Goal: Information Seeking & Learning: Learn about a topic

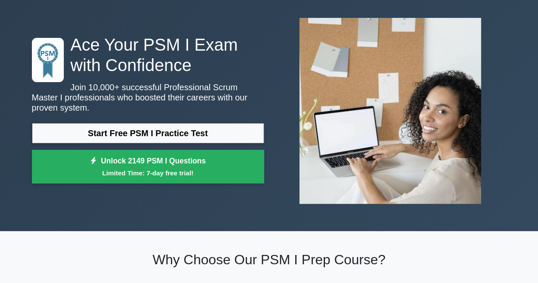
scroll to position [36, 0]
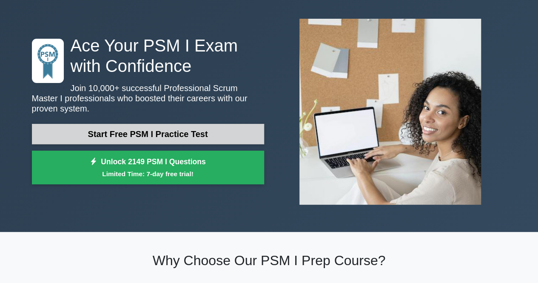
click at [139, 124] on link "Start Free PSM I Practice Test" at bounding box center [148, 134] width 232 height 20
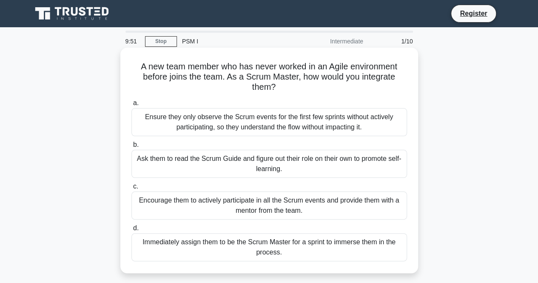
click at [158, 112] on div "Ensure they only observe the Scrum events for the first few sprints without act…" at bounding box center [269, 122] width 276 height 28
click at [131, 106] on input "a. Ensure they only observe the Scrum events for the first few sprints without …" at bounding box center [131, 103] width 0 height 6
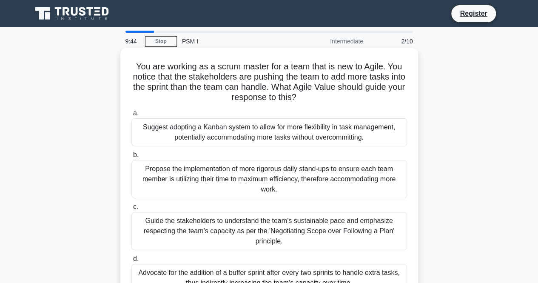
click at [155, 140] on div "Suggest adopting a Kanban system to allow for more flexibility in task manageme…" at bounding box center [269, 132] width 276 height 28
click at [131, 116] on input "a. Suggest adopting a Kanban system to allow for more flexibility in task manag…" at bounding box center [131, 114] width 0 height 6
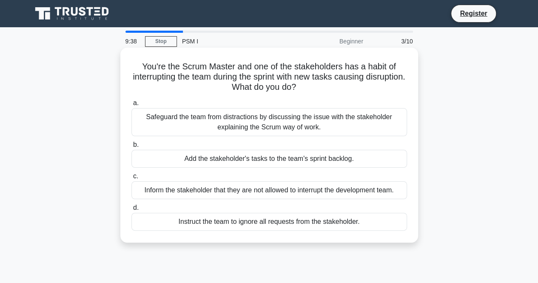
click at [185, 159] on div "Add the stakeholder's tasks to the team's sprint backlog." at bounding box center [269, 159] width 276 height 18
click at [131, 148] on input "b. Add the stakeholder's tasks to the team's sprint backlog." at bounding box center [131, 145] width 0 height 6
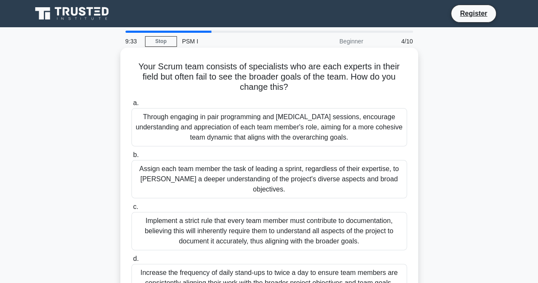
click at [194, 131] on div "Through engaging in pair programming and cross-training sessions, encourage und…" at bounding box center [269, 127] width 276 height 38
click at [131, 106] on input "a. Through engaging in pair programming and cross-training sessions, encourage …" at bounding box center [131, 103] width 0 height 6
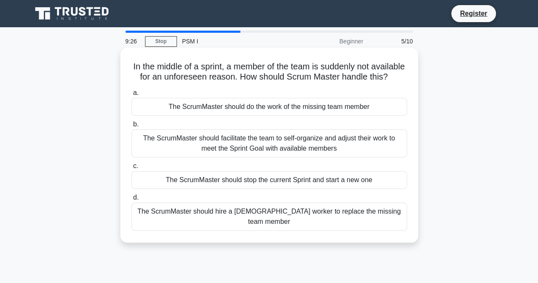
click at [206, 116] on div "The ScrumMaster should do the work of the missing team member" at bounding box center [269, 107] width 276 height 18
click at [131, 96] on input "a. The ScrumMaster should do the work of the missing team member" at bounding box center [131, 93] width 0 height 6
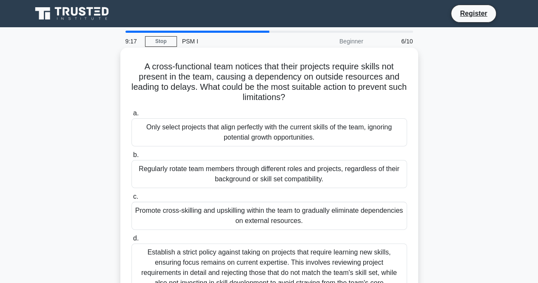
click at [207, 129] on div "Only select projects that align perfectly with the current skills of the team, …" at bounding box center [269, 132] width 276 height 28
click at [131, 116] on input "a. Only select projects that align perfectly with the current skills of the tea…" at bounding box center [131, 114] width 0 height 6
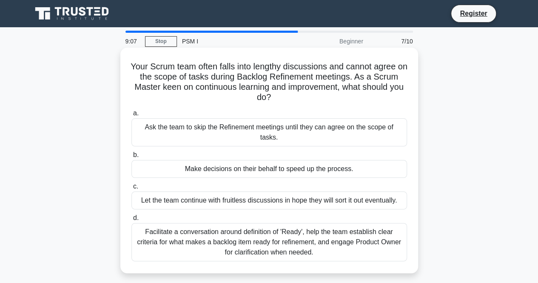
click at [195, 160] on div "Make decisions on their behalf to speed up the process." at bounding box center [269, 169] width 276 height 18
click at [131, 155] on input "b. Make decisions on their behalf to speed up the process." at bounding box center [131, 155] width 0 height 6
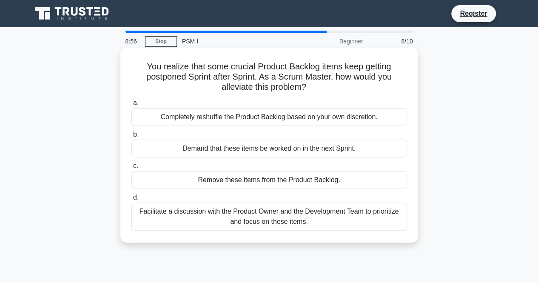
click at [191, 147] on div "Demand that these items be worked on in the next Sprint." at bounding box center [269, 149] width 276 height 18
click at [131, 137] on input "b. Demand that these items be worked on in the next Sprint." at bounding box center [131, 135] width 0 height 6
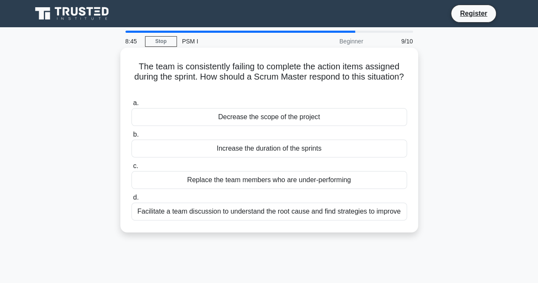
click at [230, 145] on div "Increase the duration of the sprints" at bounding box center [269, 149] width 276 height 18
click at [131, 137] on input "b. Increase the duration of the sprints" at bounding box center [131, 135] width 0 height 6
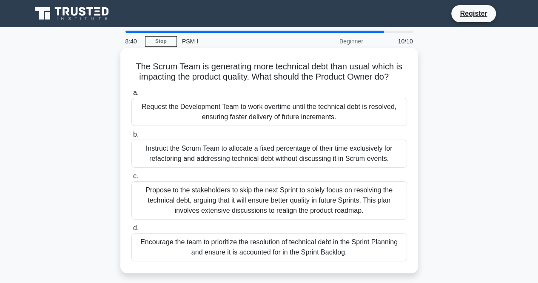
click at [218, 116] on div "Request the Development Team to work overtime until the technical debt is resol…" at bounding box center [269, 112] width 276 height 28
click at [131, 96] on input "a. Request the Development Team to work overtime until the technical debt is re…" at bounding box center [131, 93] width 0 height 6
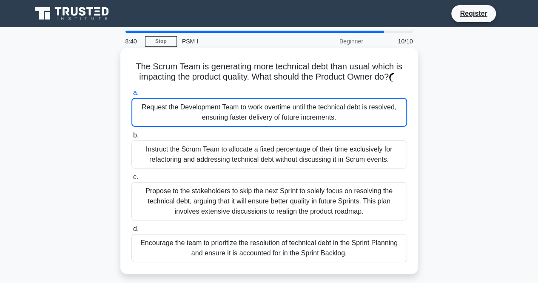
drag, startPoint x: 218, startPoint y: 116, endPoint x: 227, endPoint y: 108, distance: 12.0
click at [227, 108] on div "Request the Development Team to work overtime until the technical debt is resol…" at bounding box center [269, 112] width 276 height 29
click at [131, 96] on input "a. Request the Development Team to work overtime until the technical debt is re…" at bounding box center [131, 93] width 0 height 6
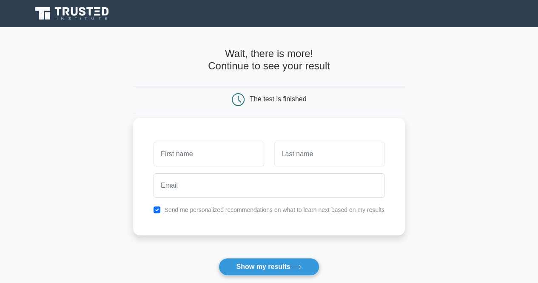
click at [184, 147] on input "text" at bounding box center [209, 154] width 110 height 25
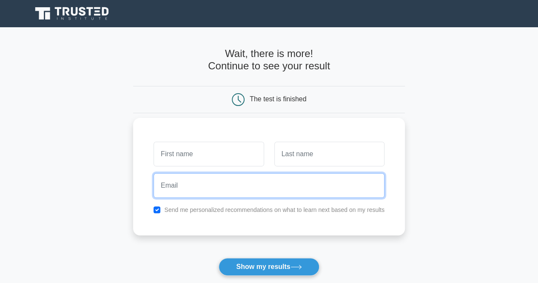
click at [193, 180] on input "email" at bounding box center [269, 185] width 231 height 25
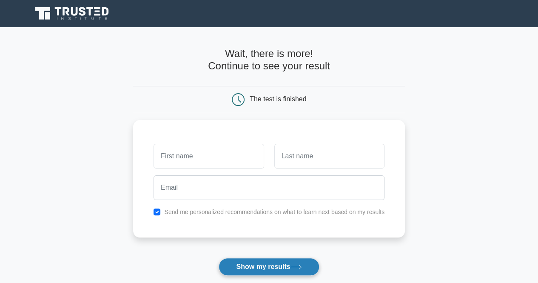
click at [260, 266] on button "Show my results" at bounding box center [269, 267] width 100 height 18
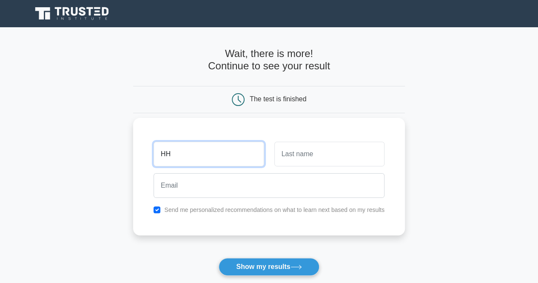
type input "H"
type input "HAFIN"
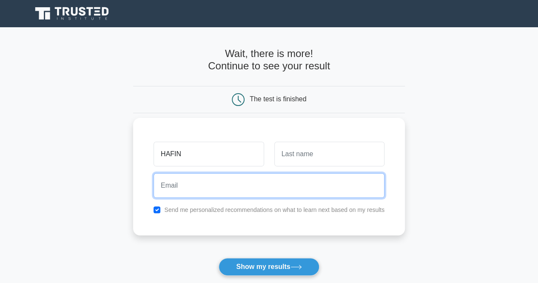
click at [180, 177] on input "email" at bounding box center [269, 185] width 231 height 25
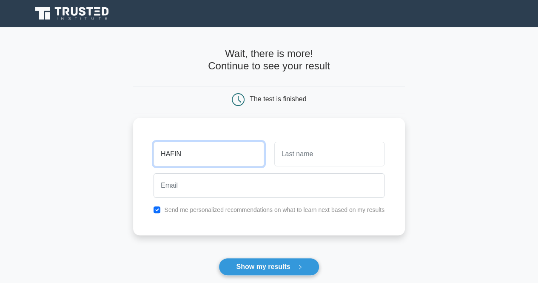
click at [192, 161] on input "HAFIN" at bounding box center [209, 154] width 110 height 25
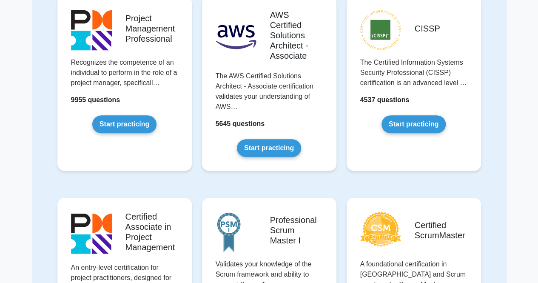
scroll to position [102, 0]
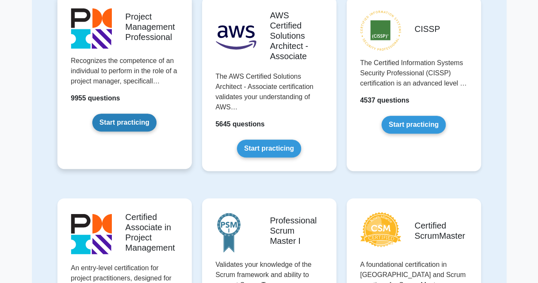
click at [128, 117] on link "Start practicing" at bounding box center [124, 123] width 64 height 18
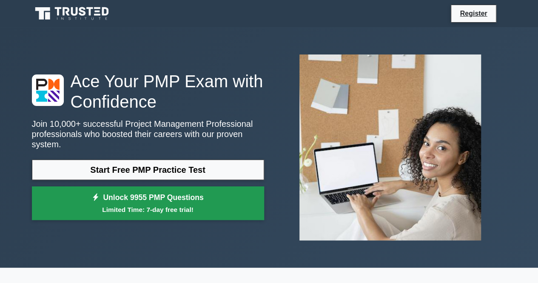
click at [116, 198] on link "Unlock 9955 PMP Questions Limited Time: 7-day free trial!" at bounding box center [148, 203] width 232 height 34
